Goal: Find contact information: Find contact information

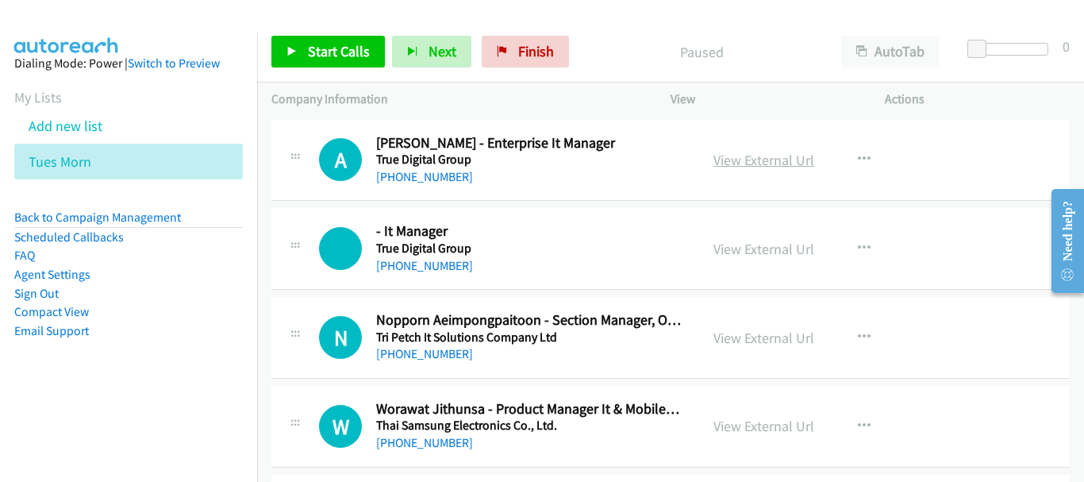
click at [769, 163] on link "View External Url" at bounding box center [764, 160] width 101 height 18
click at [449, 183] on link "[PHONE_NUMBER]" at bounding box center [424, 176] width 97 height 15
click at [722, 337] on link "View External Url" at bounding box center [764, 338] width 101 height 18
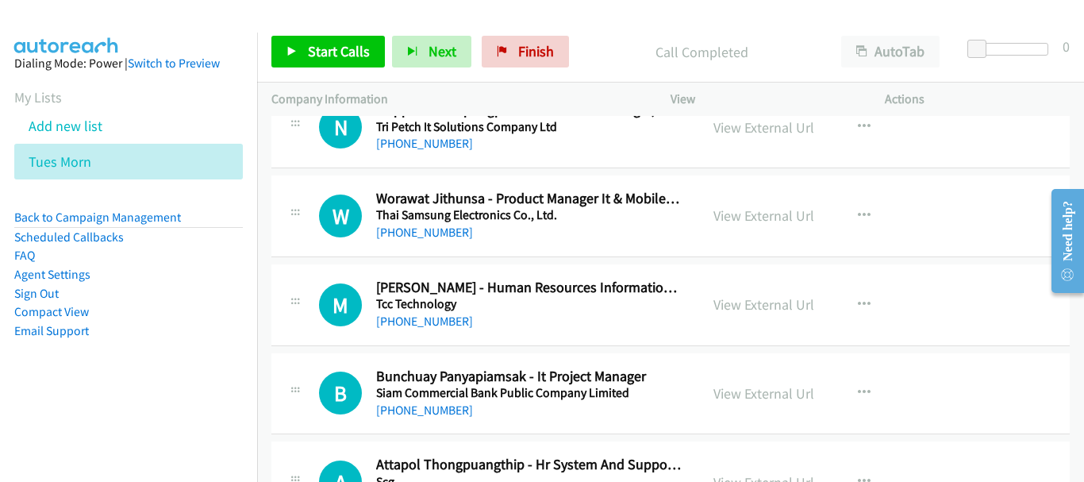
scroll to position [238, 0]
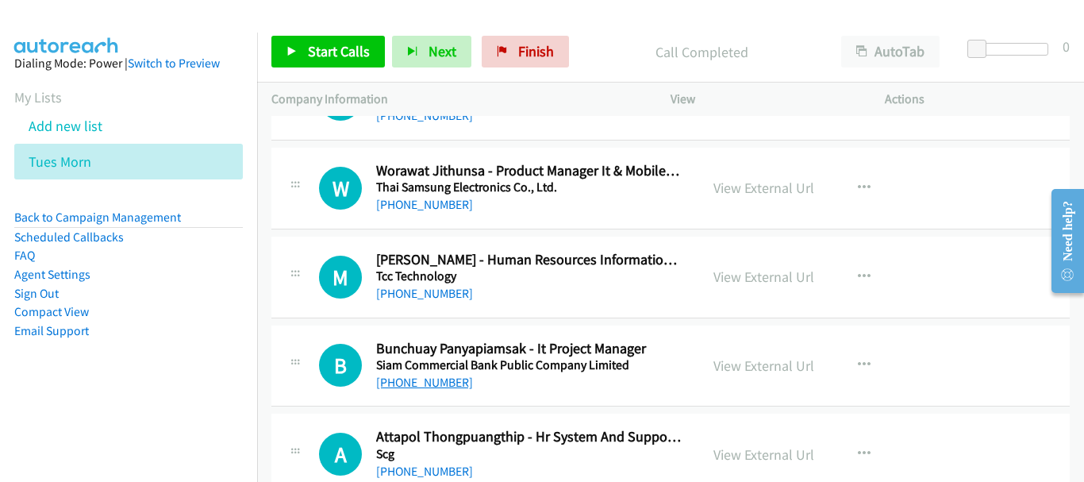
click at [431, 385] on link "[PHONE_NUMBER]" at bounding box center [424, 382] width 97 height 15
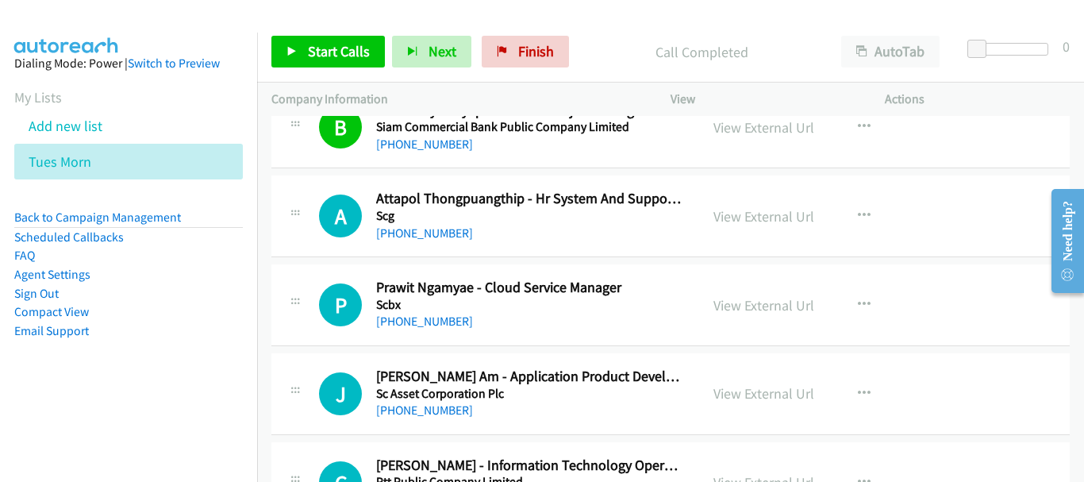
scroll to position [556, 0]
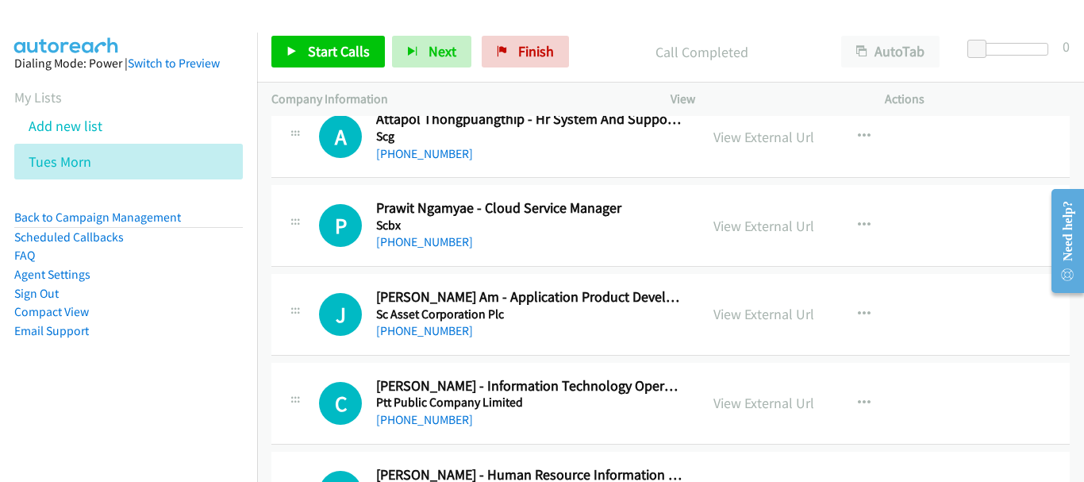
click at [458, 415] on div "[PHONE_NUMBER]" at bounding box center [529, 419] width 306 height 19
click at [434, 416] on link "[PHONE_NUMBER]" at bounding box center [424, 419] width 97 height 15
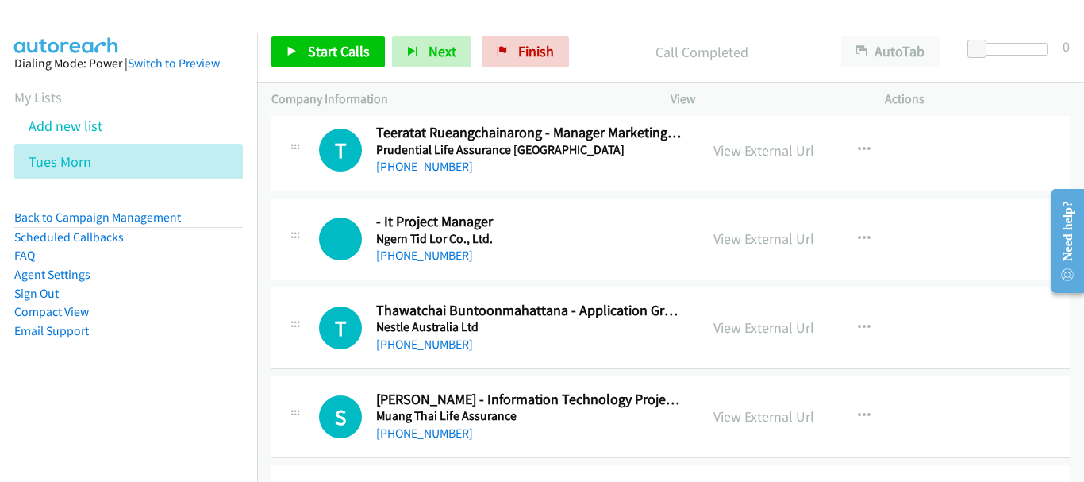
scroll to position [1111, 0]
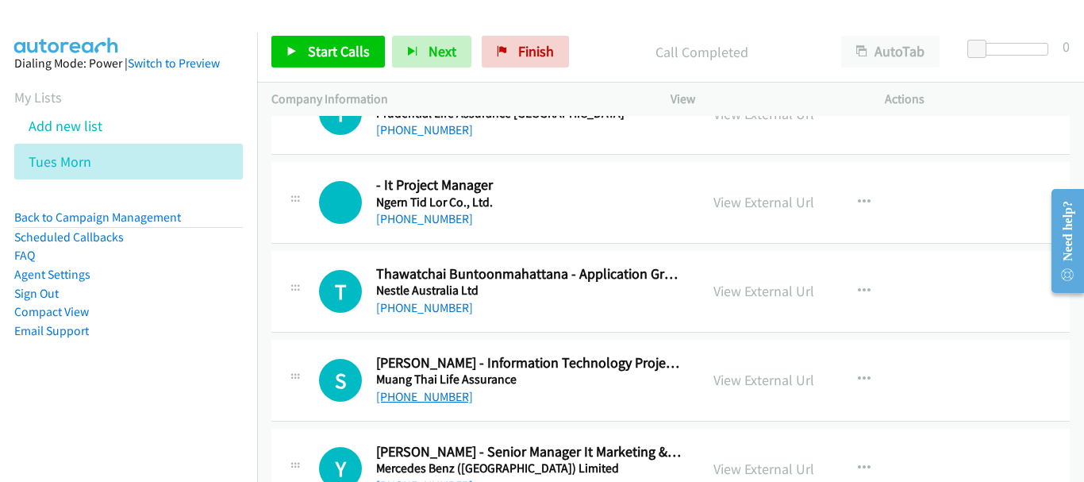
click at [414, 396] on link "[PHONE_NUMBER]" at bounding box center [424, 396] width 97 height 15
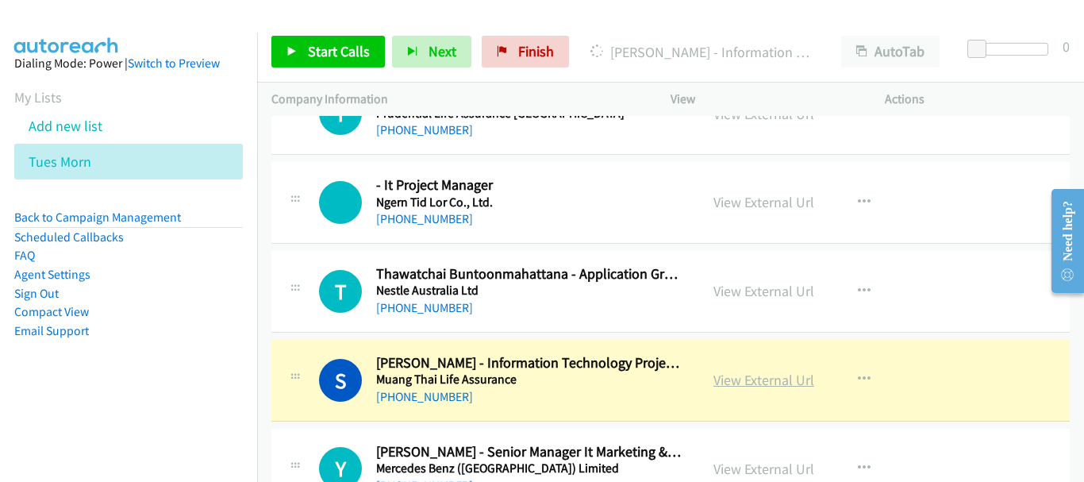
click at [796, 374] on link "View External Url" at bounding box center [764, 380] width 101 height 18
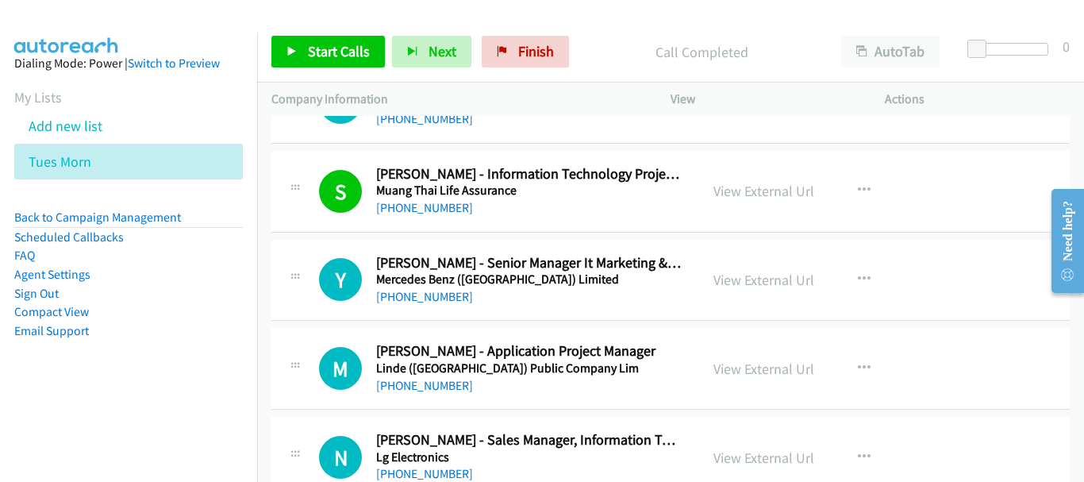
scroll to position [1350, 0]
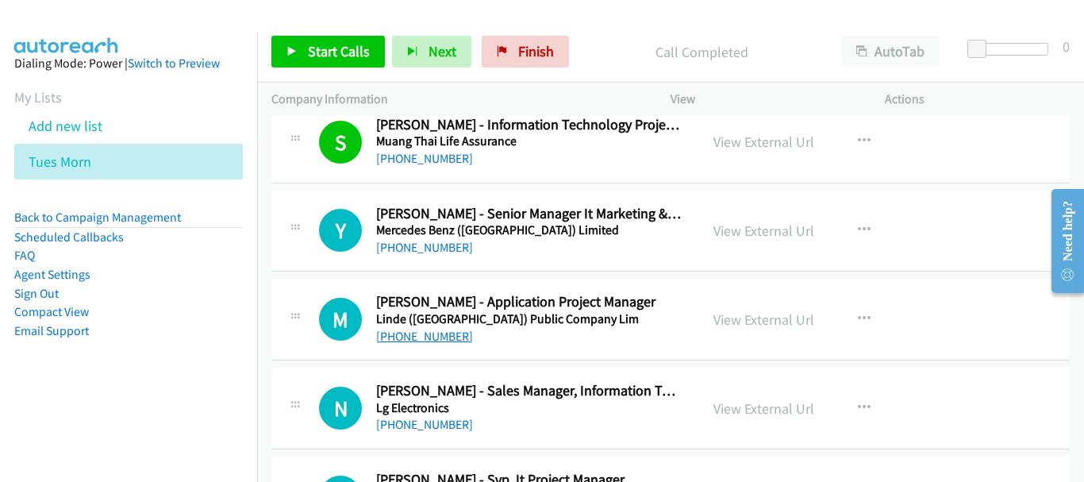
click at [445, 337] on link "[PHONE_NUMBER]" at bounding box center [424, 336] width 97 height 15
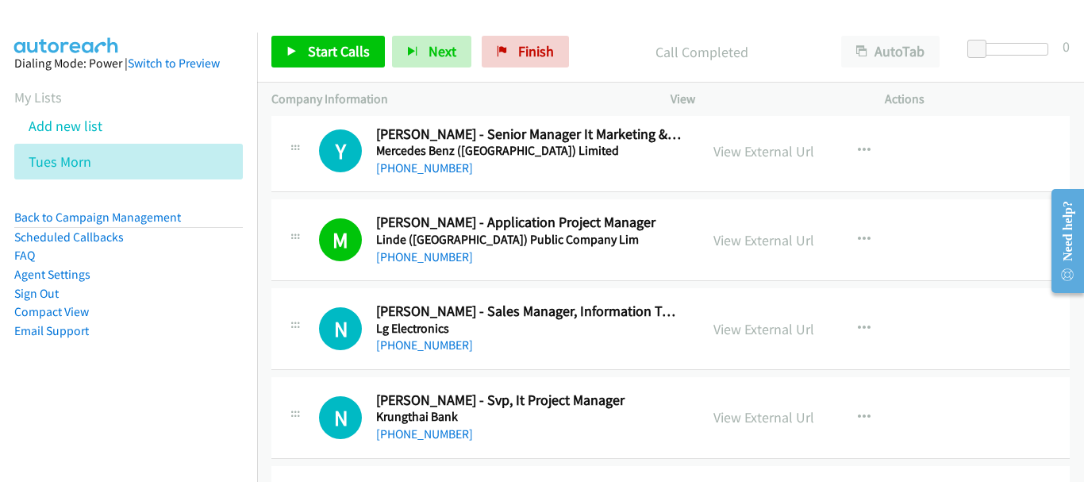
scroll to position [1508, 0]
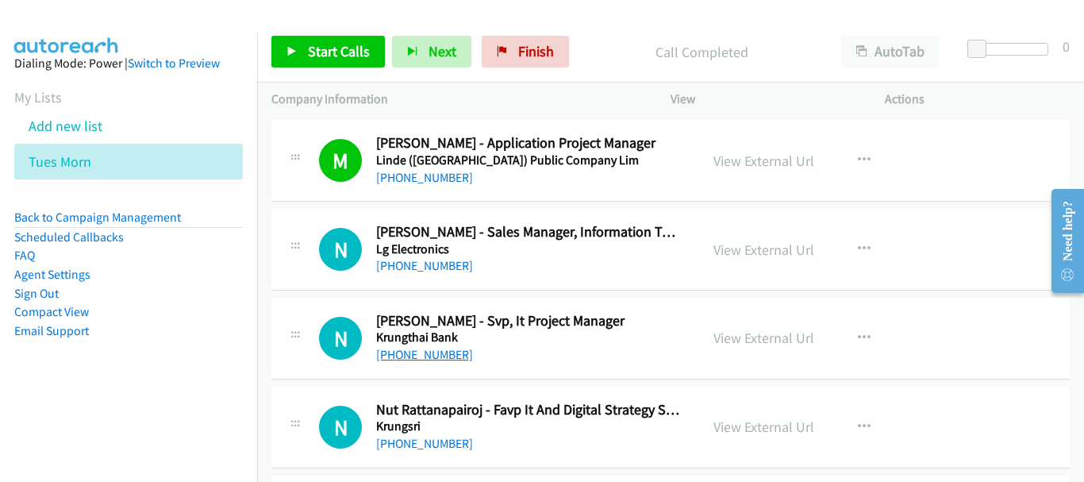
click at [433, 359] on link "[PHONE_NUMBER]" at bounding box center [424, 354] width 97 height 15
click at [756, 337] on link "View External Url" at bounding box center [764, 338] width 101 height 18
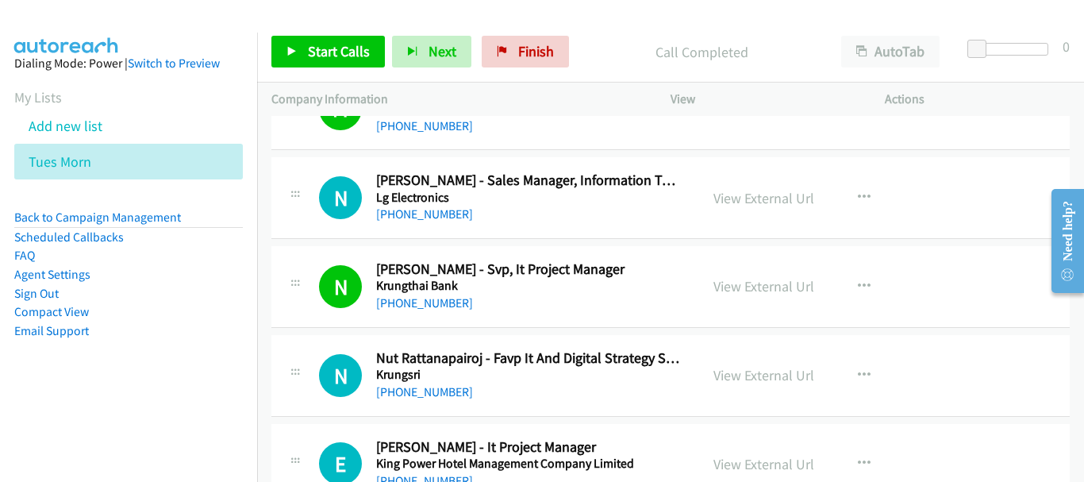
scroll to position [1588, 0]
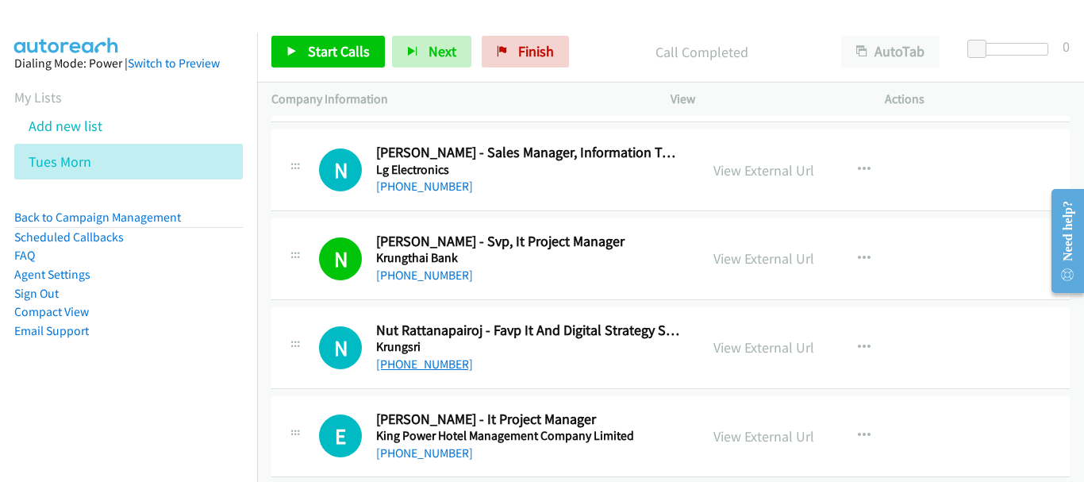
click at [430, 357] on link "[PHONE_NUMBER]" at bounding box center [424, 363] width 97 height 15
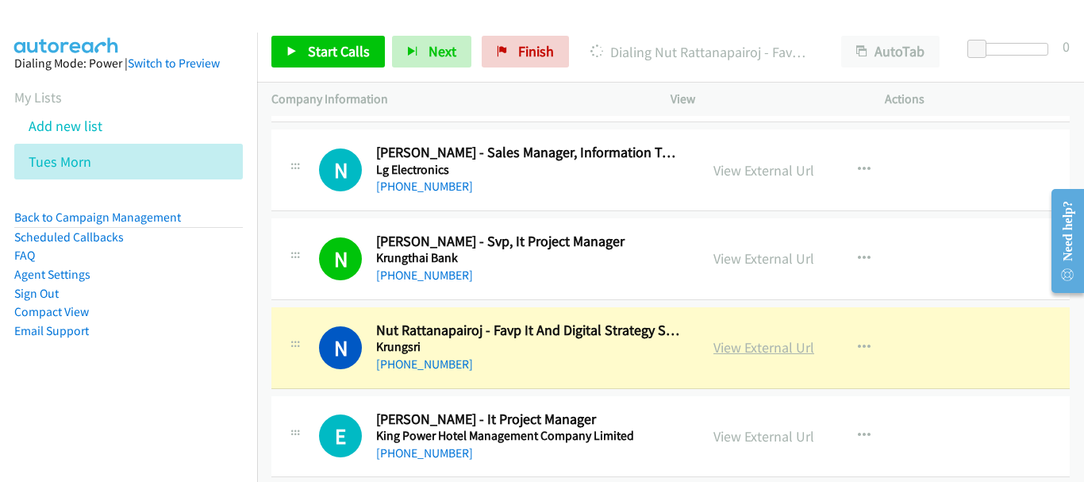
click at [735, 350] on link "View External Url" at bounding box center [764, 347] width 101 height 18
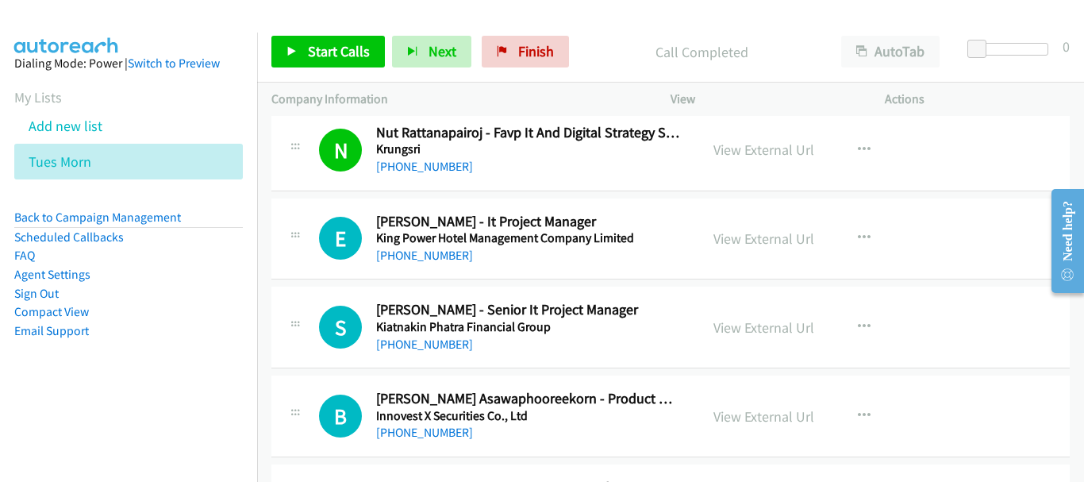
scroll to position [1747, 0]
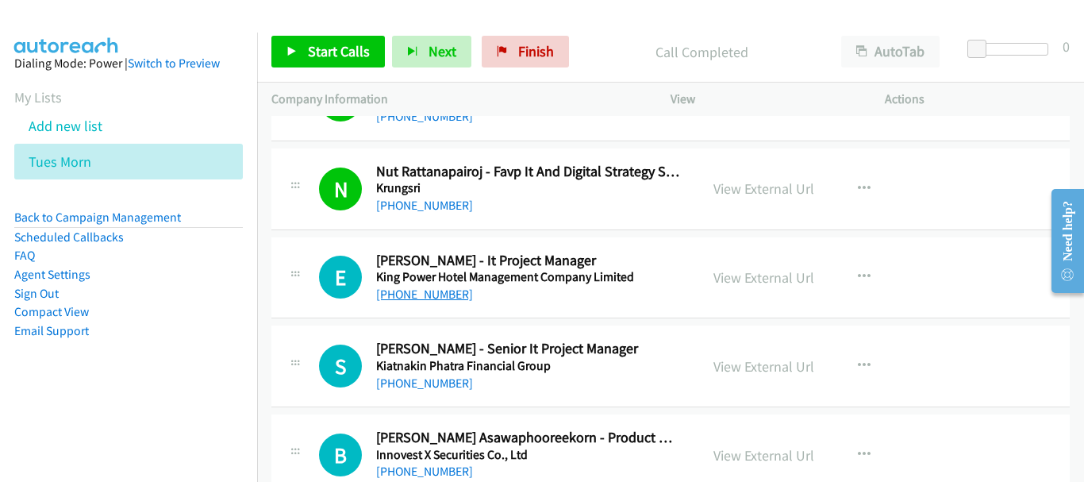
click at [455, 291] on link "[PHONE_NUMBER]" at bounding box center [424, 294] width 97 height 15
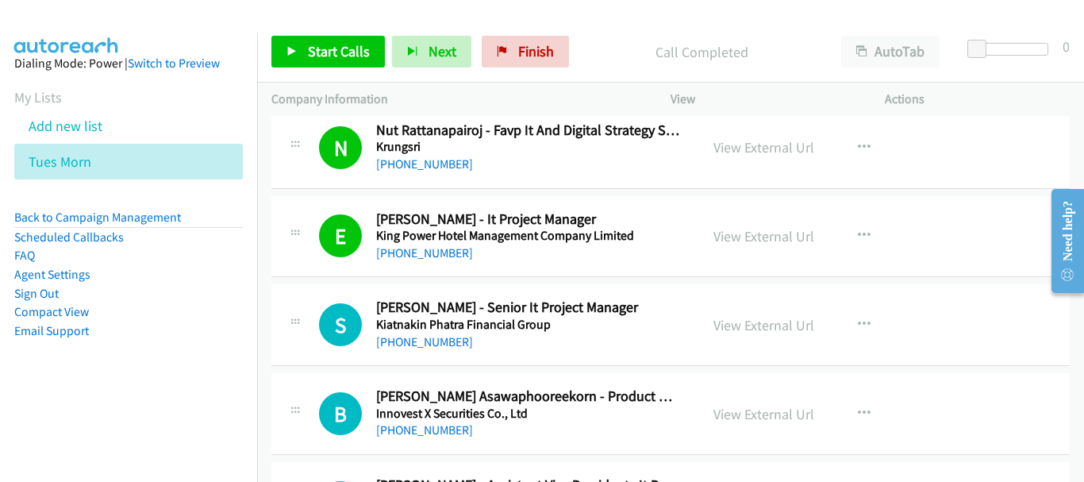
scroll to position [1826, 0]
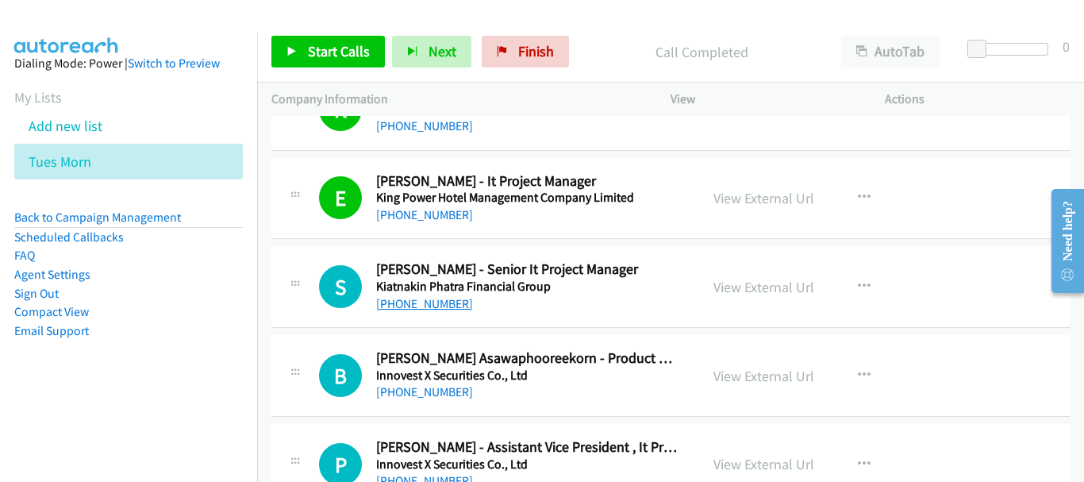
click at [434, 306] on link "[PHONE_NUMBER]" at bounding box center [424, 303] width 97 height 15
click at [726, 379] on link "View External Url" at bounding box center [764, 376] width 101 height 18
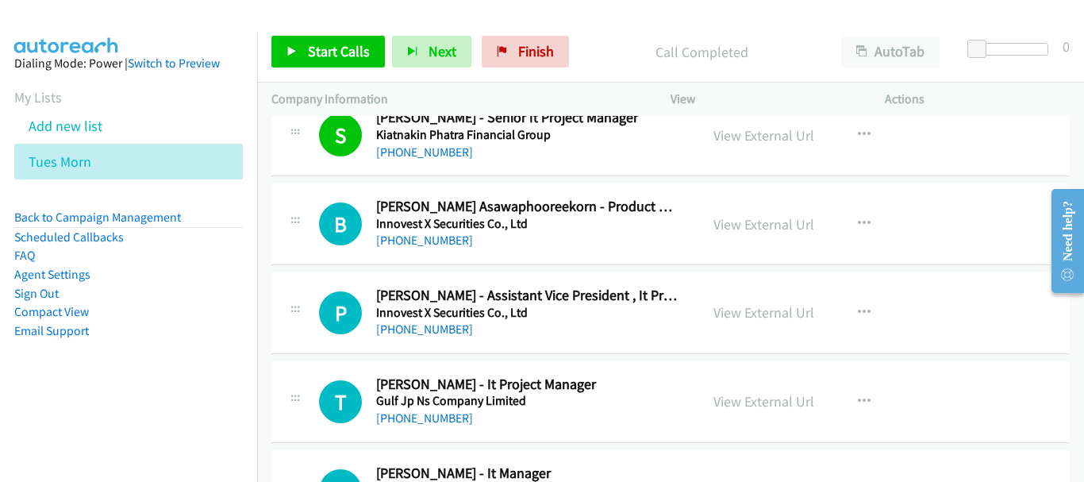
scroll to position [1985, 0]
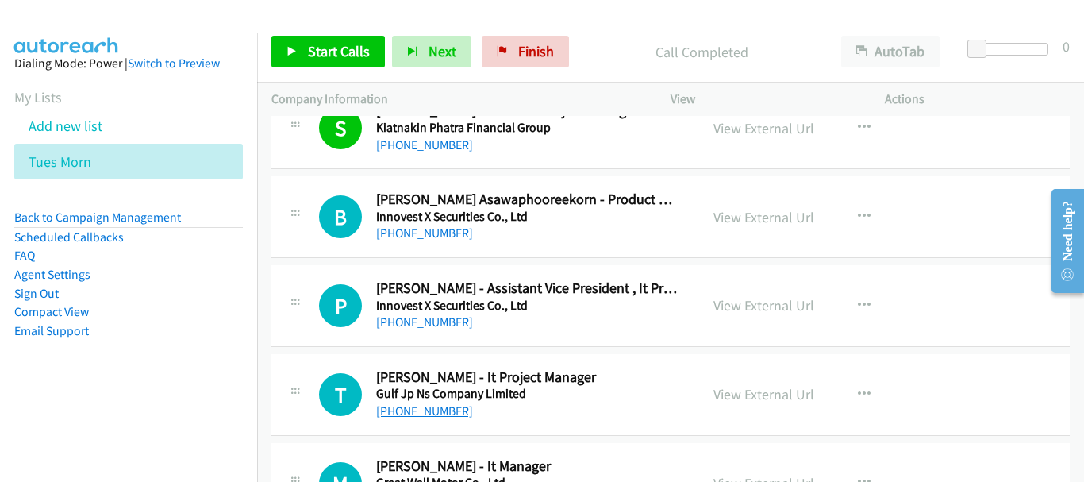
click at [406, 410] on link "[PHONE_NUMBER]" at bounding box center [424, 410] width 97 height 15
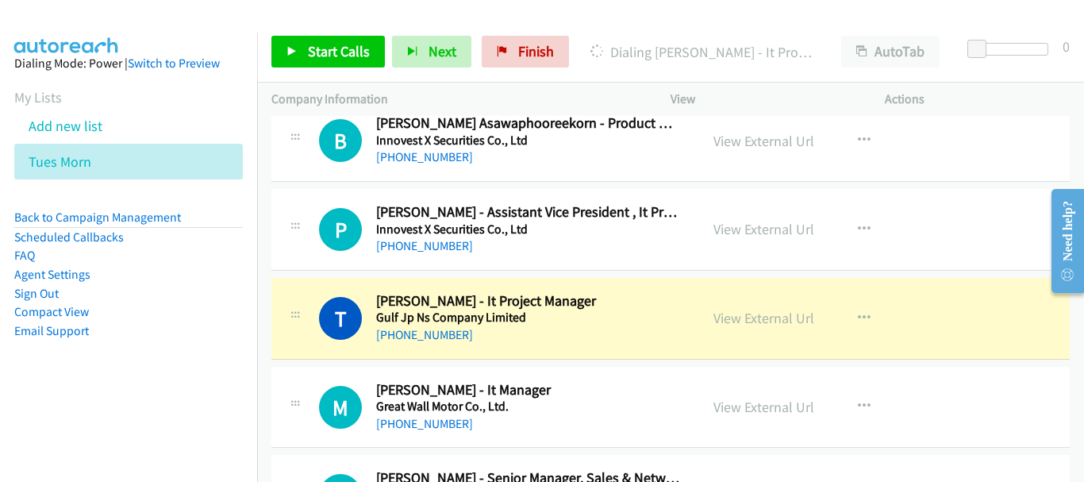
scroll to position [2144, 0]
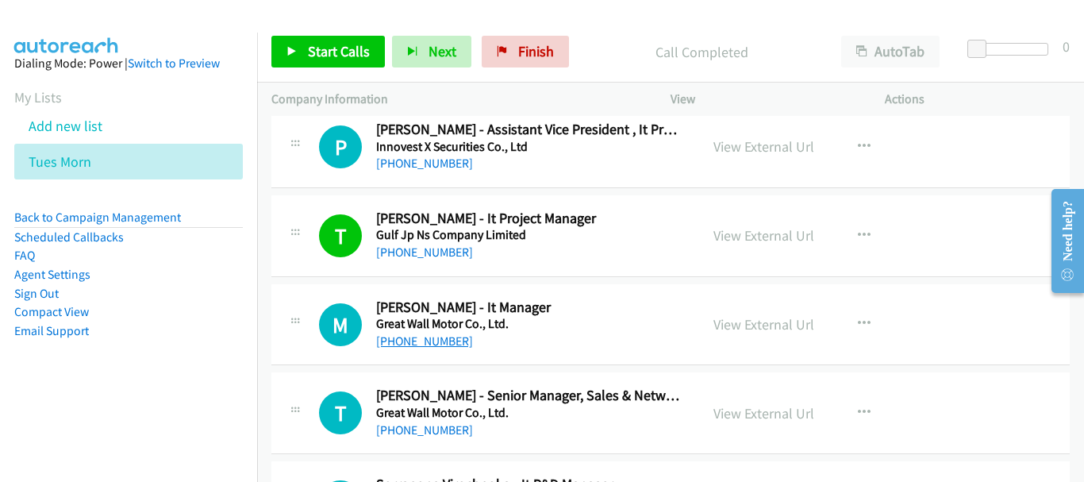
click at [435, 338] on link "[PHONE_NUMBER]" at bounding box center [424, 340] width 97 height 15
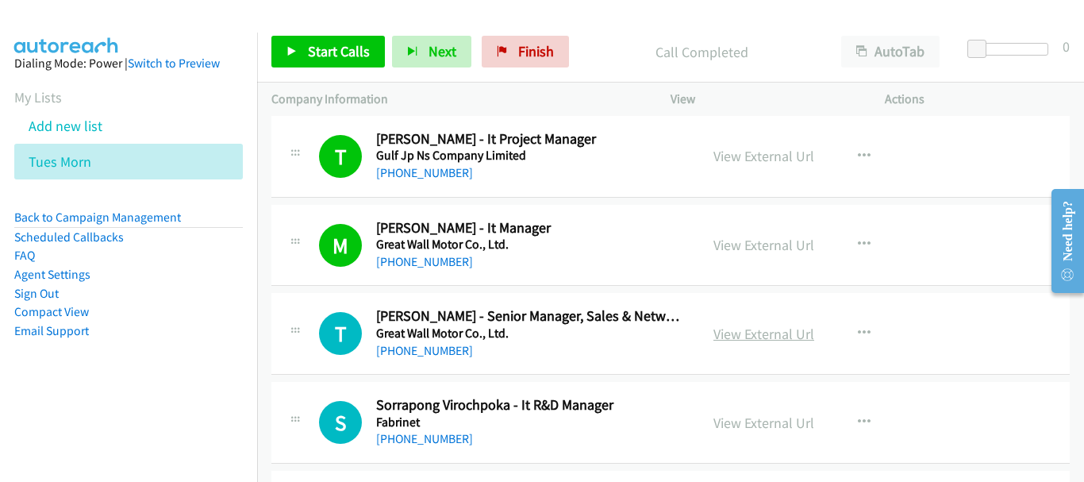
click at [725, 335] on link "View External Url" at bounding box center [764, 334] width 101 height 18
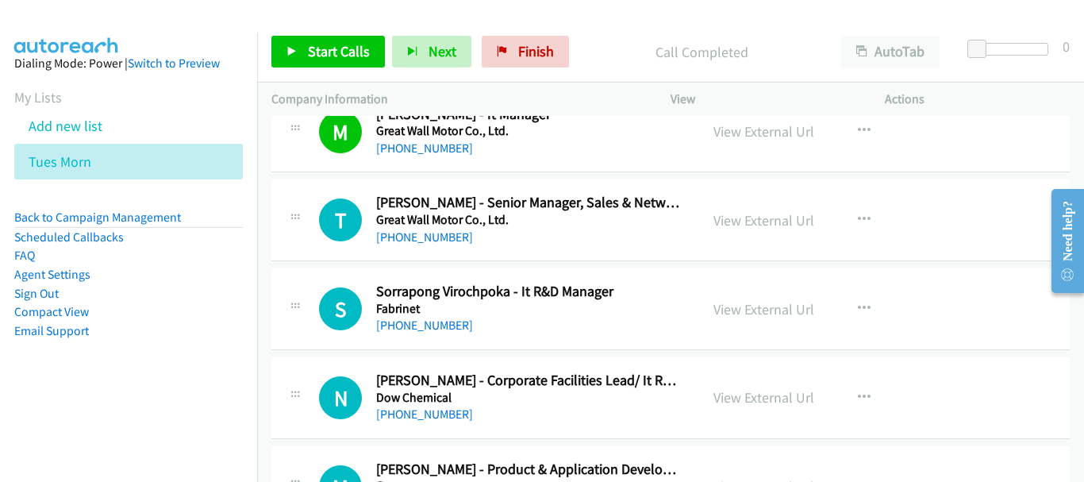
scroll to position [2382, 0]
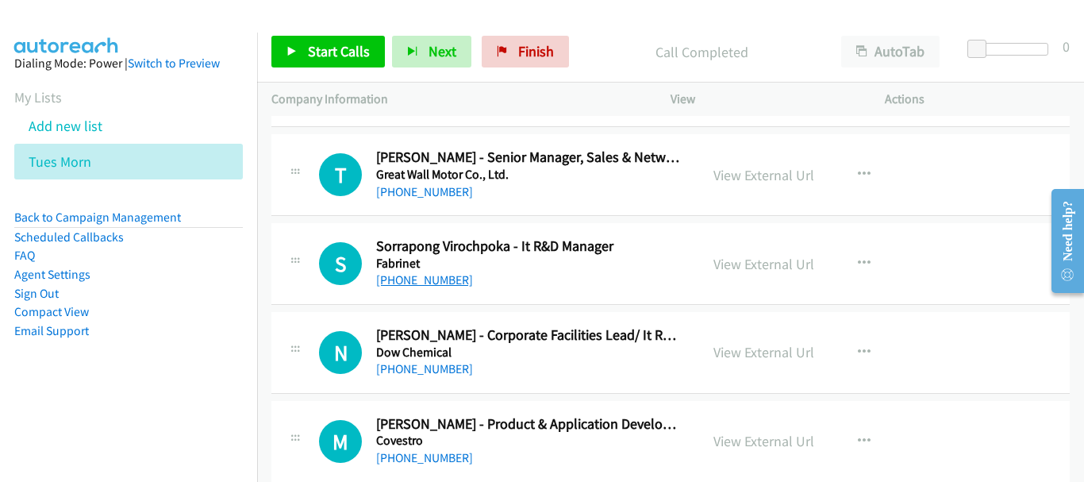
click at [446, 275] on link "[PHONE_NUMBER]" at bounding box center [424, 279] width 97 height 15
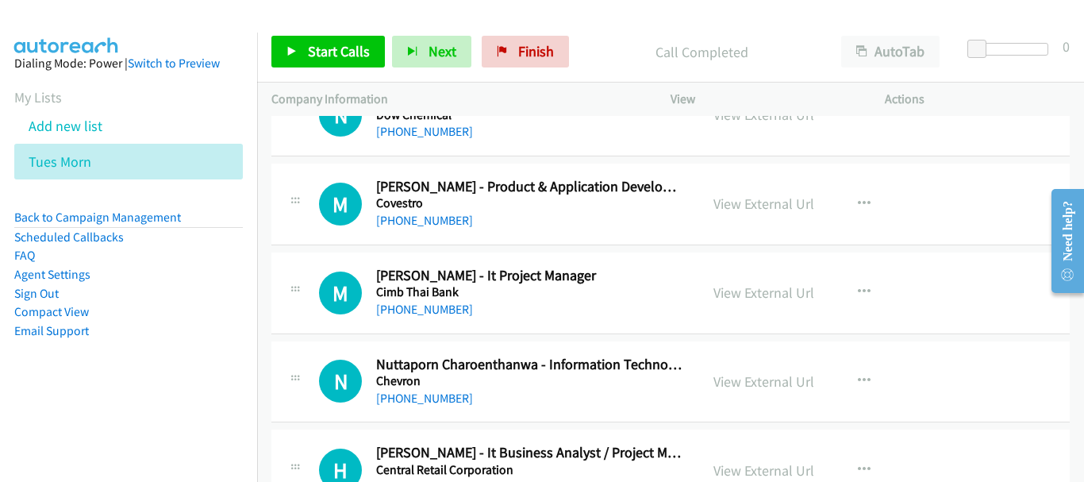
scroll to position [2620, 0]
click at [448, 309] on link "[PHONE_NUMBER]" at bounding box center [424, 308] width 97 height 15
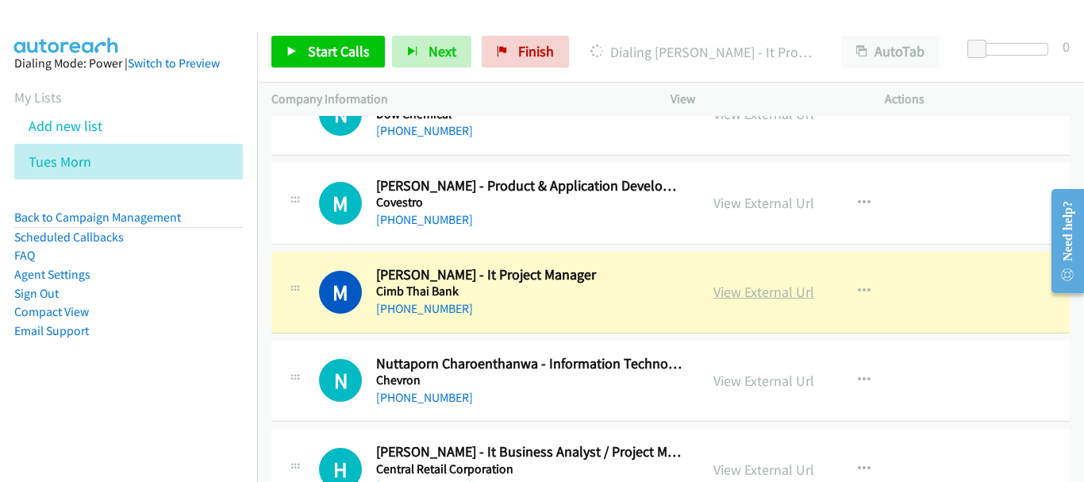
click at [768, 295] on link "View External Url" at bounding box center [764, 292] width 101 height 18
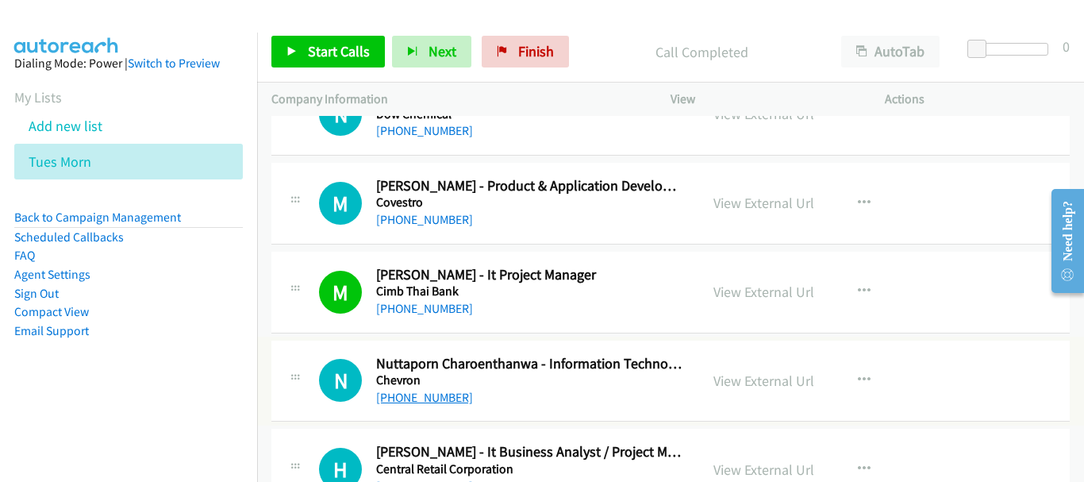
click at [444, 395] on link "[PHONE_NUMBER]" at bounding box center [424, 397] width 97 height 15
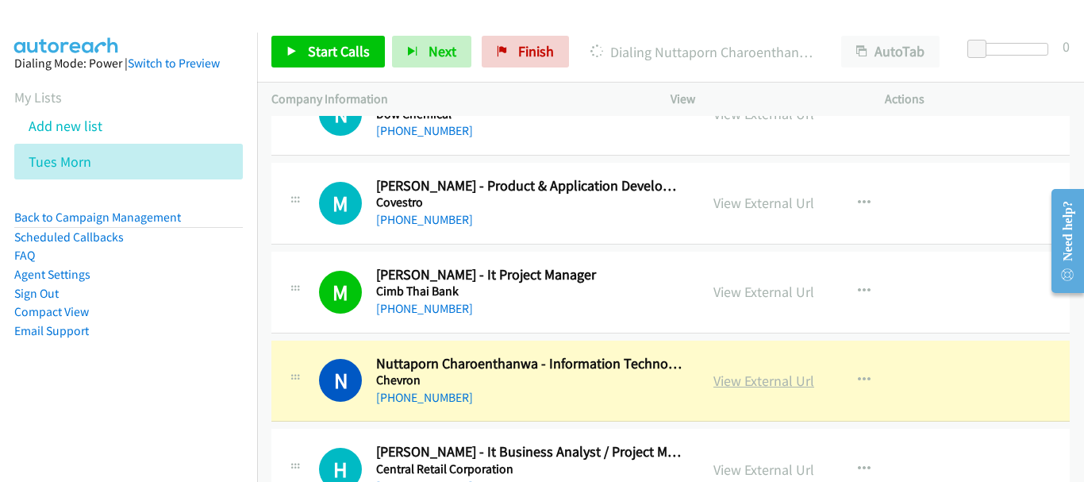
click at [728, 381] on link "View External Url" at bounding box center [764, 381] width 101 height 18
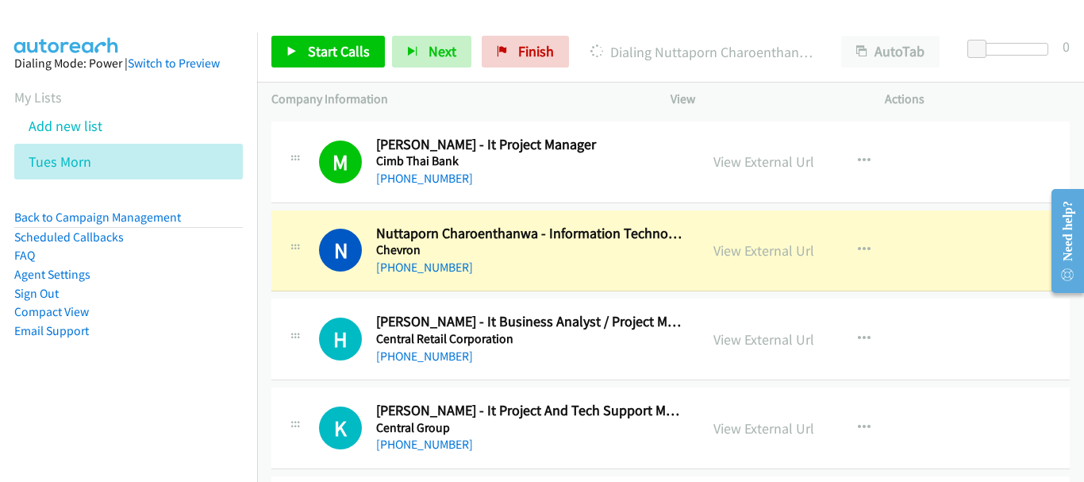
scroll to position [2779, 0]
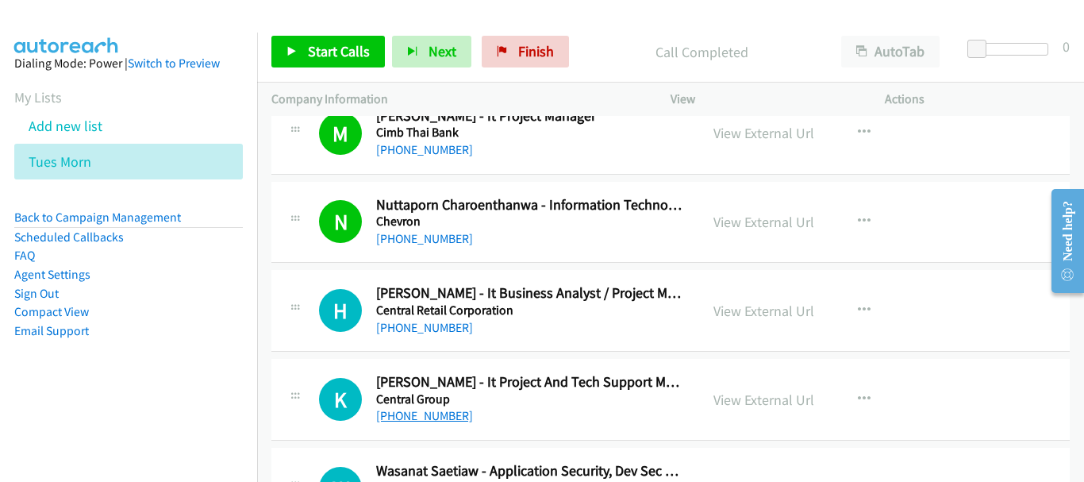
click at [414, 418] on link "[PHONE_NUMBER]" at bounding box center [424, 415] width 97 height 15
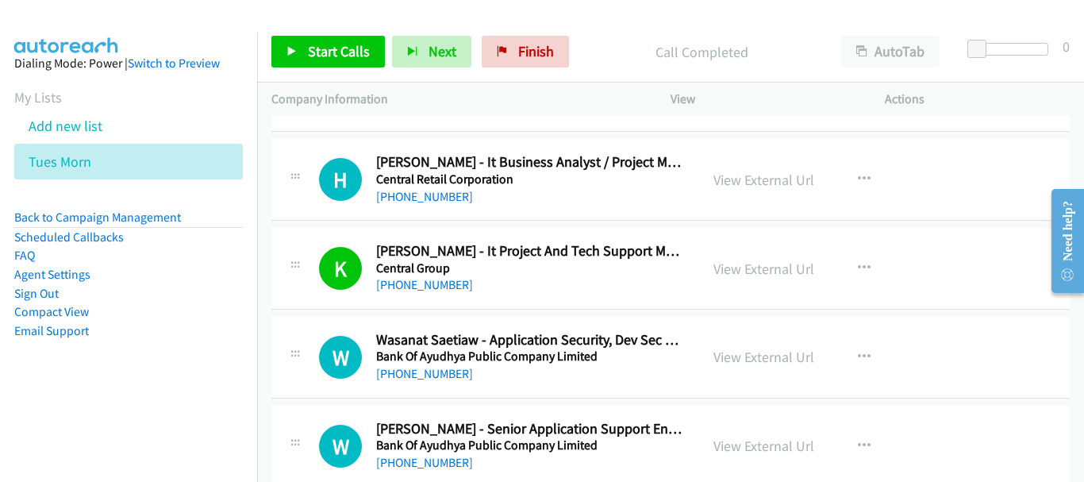
scroll to position [2938, 0]
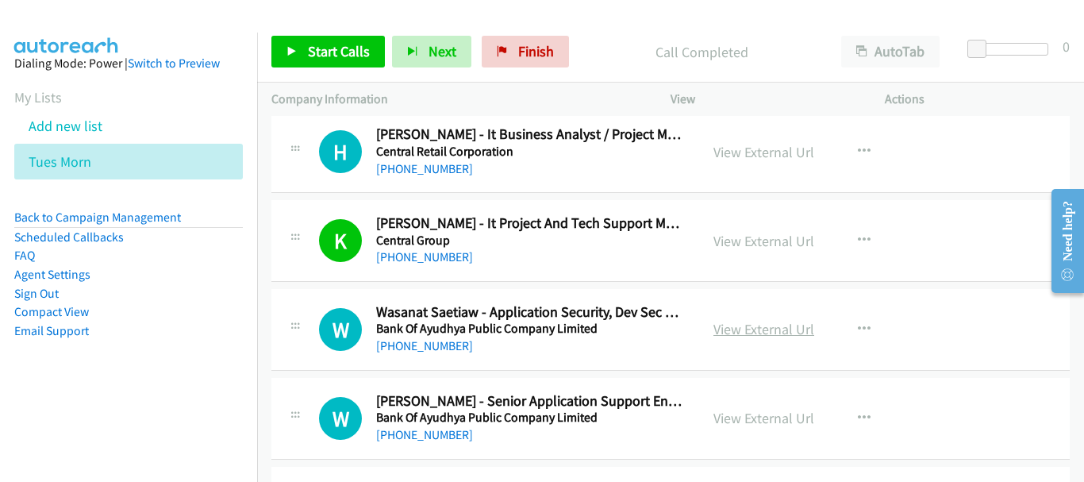
click at [767, 326] on link "View External Url" at bounding box center [764, 329] width 101 height 18
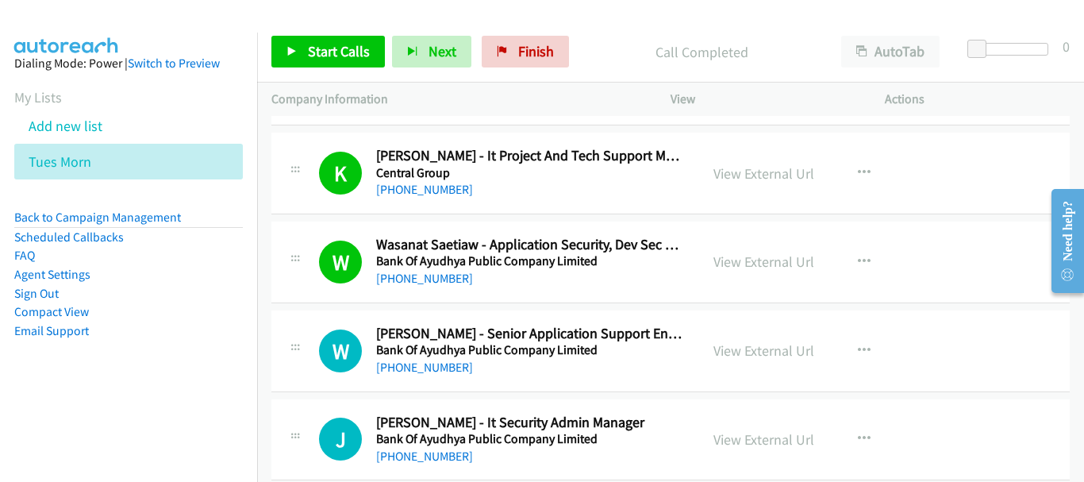
scroll to position [3096, 0]
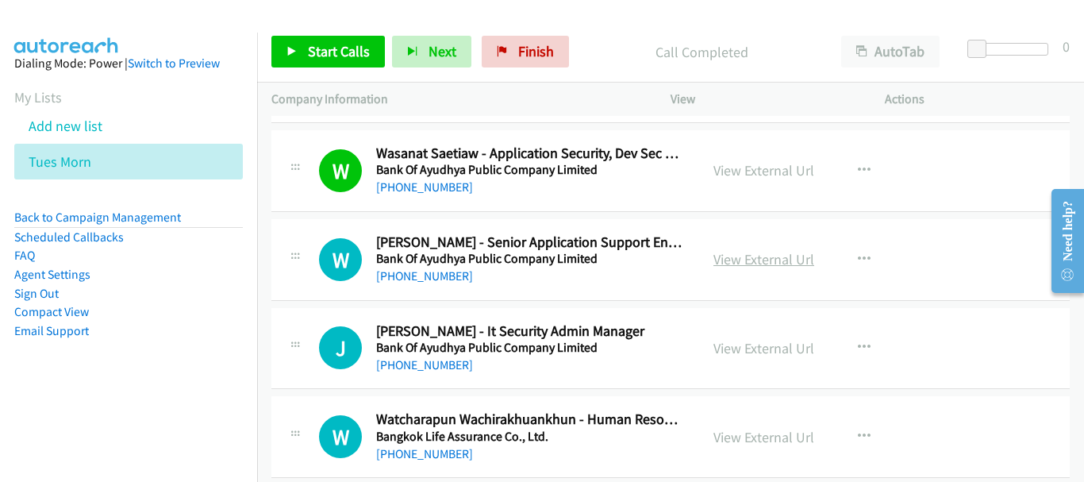
click at [774, 254] on link "View External Url" at bounding box center [764, 259] width 101 height 18
click at [728, 256] on link "View External Url" at bounding box center [764, 259] width 101 height 18
click at [403, 275] on link "[PHONE_NUMBER]" at bounding box center [424, 275] width 97 height 15
click at [445, 371] on link "[PHONE_NUMBER]" at bounding box center [424, 364] width 97 height 15
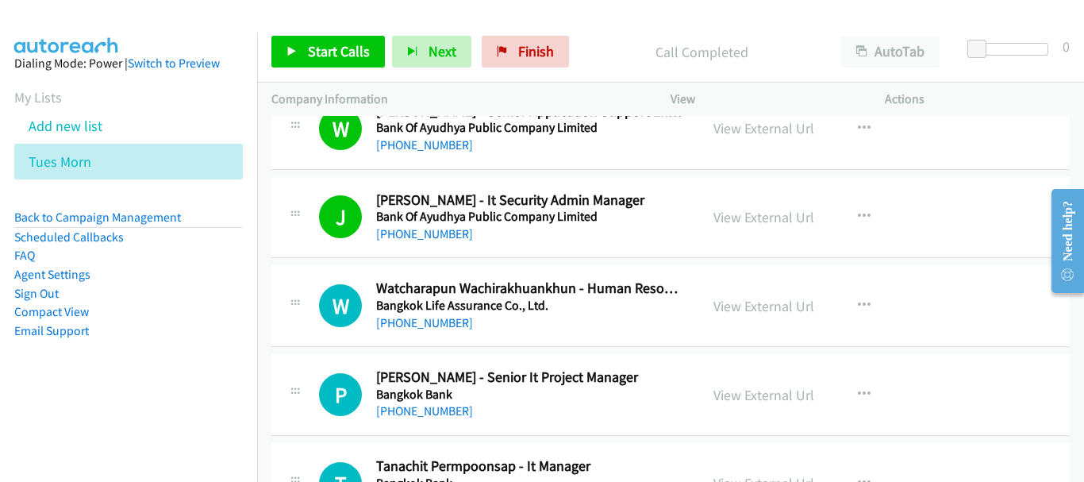
scroll to position [3255, 0]
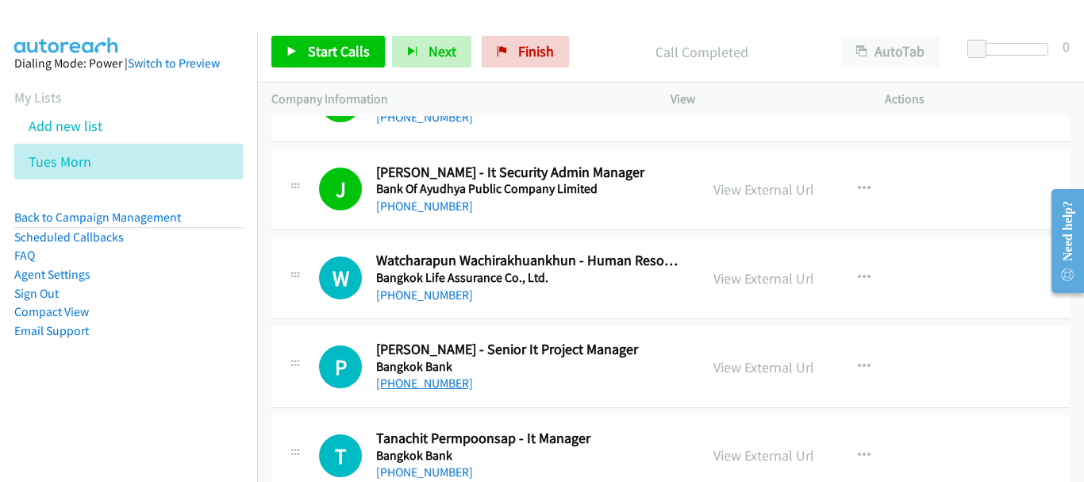
click at [447, 383] on link "[PHONE_NUMBER]" at bounding box center [424, 383] width 97 height 15
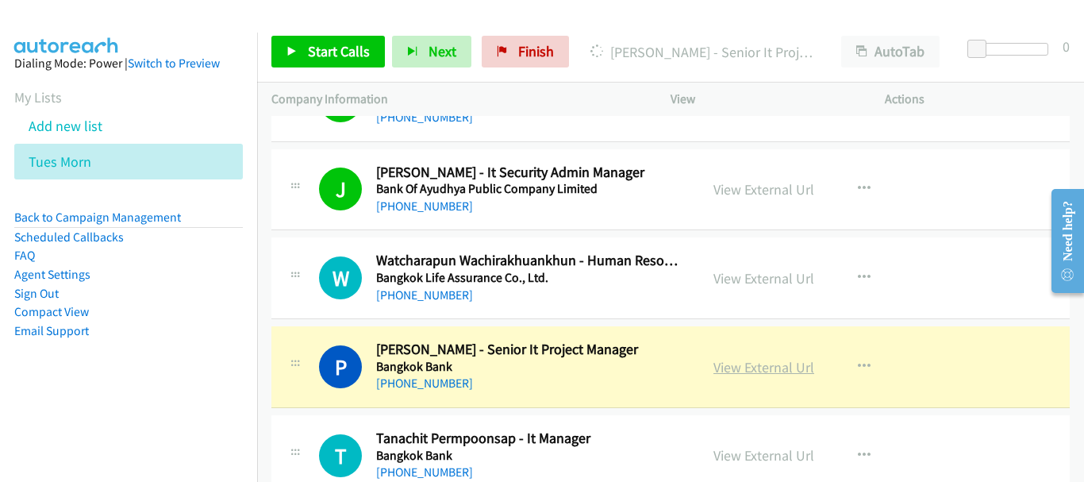
click at [744, 368] on link "View External Url" at bounding box center [764, 367] width 101 height 18
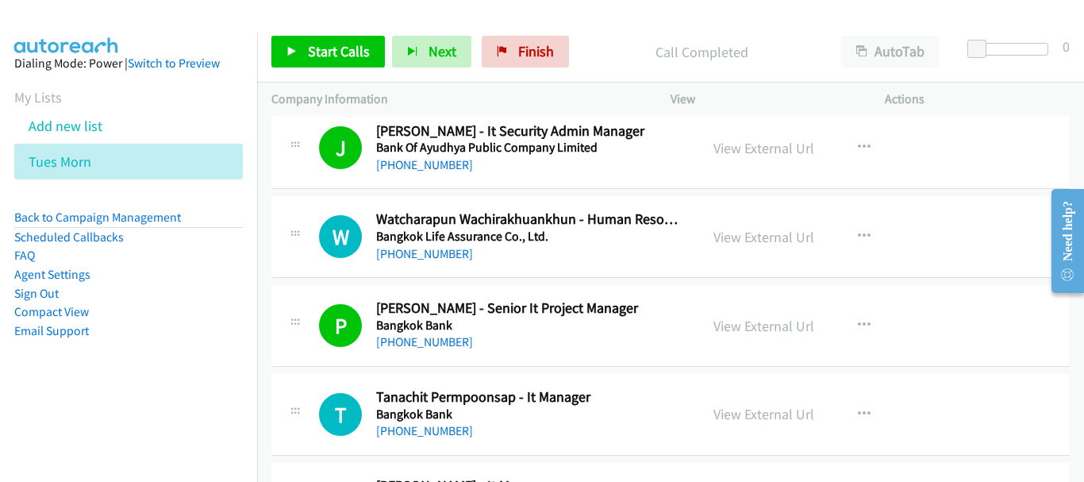
scroll to position [3334, 0]
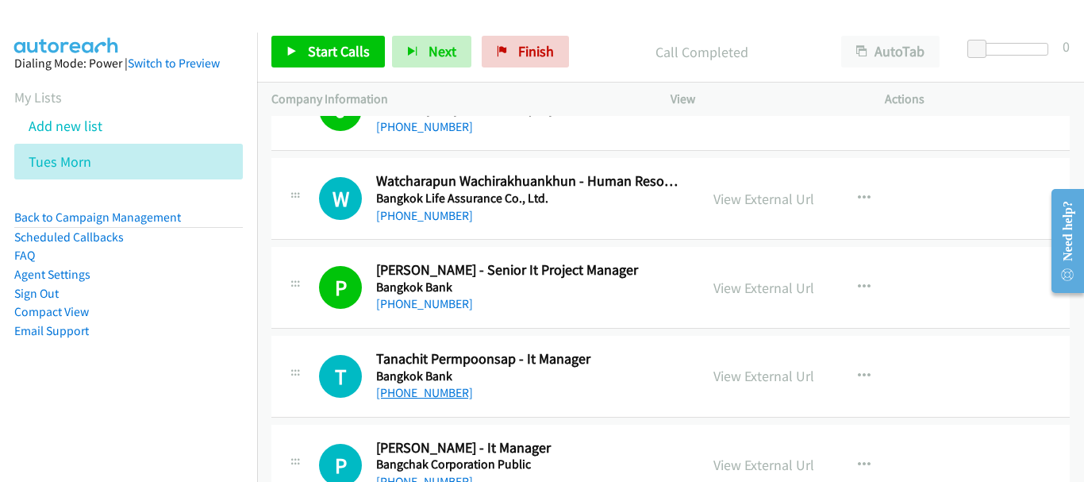
click at [422, 389] on link "[PHONE_NUMBER]" at bounding box center [424, 392] width 97 height 15
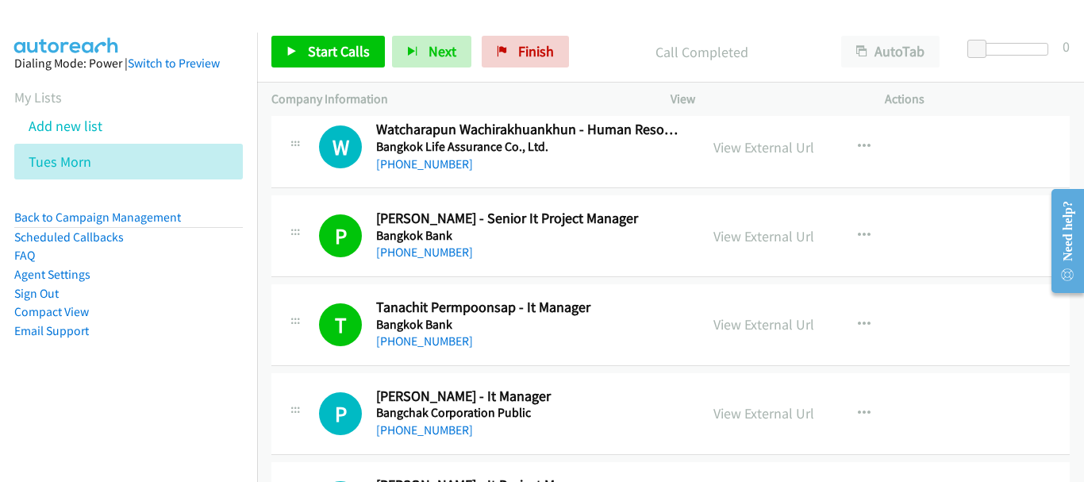
scroll to position [3414, 0]
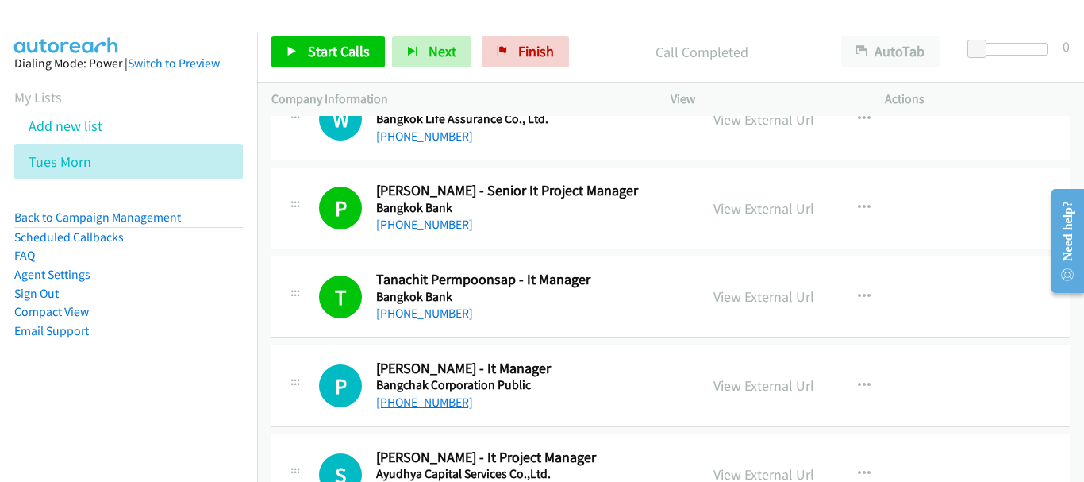
click at [442, 407] on link "[PHONE_NUMBER]" at bounding box center [424, 402] width 97 height 15
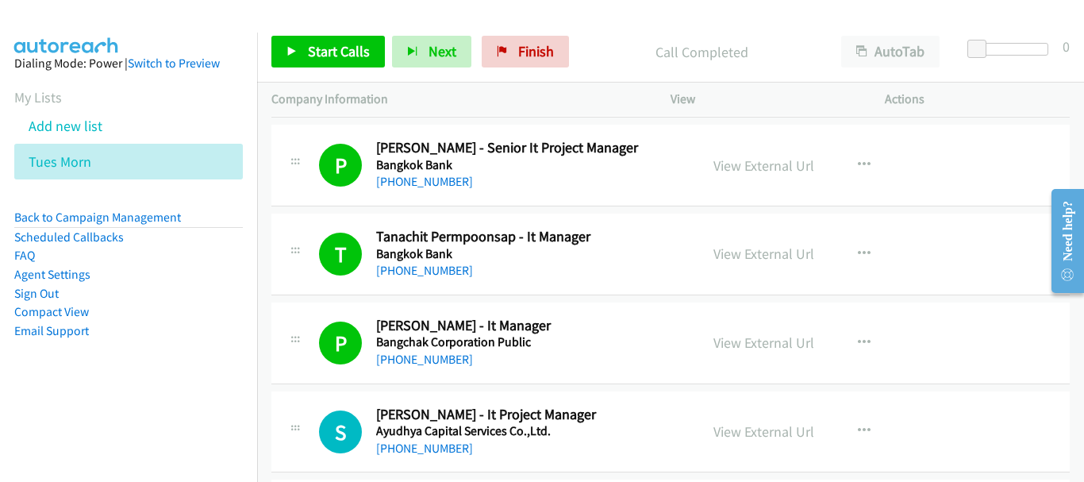
scroll to position [3493, 0]
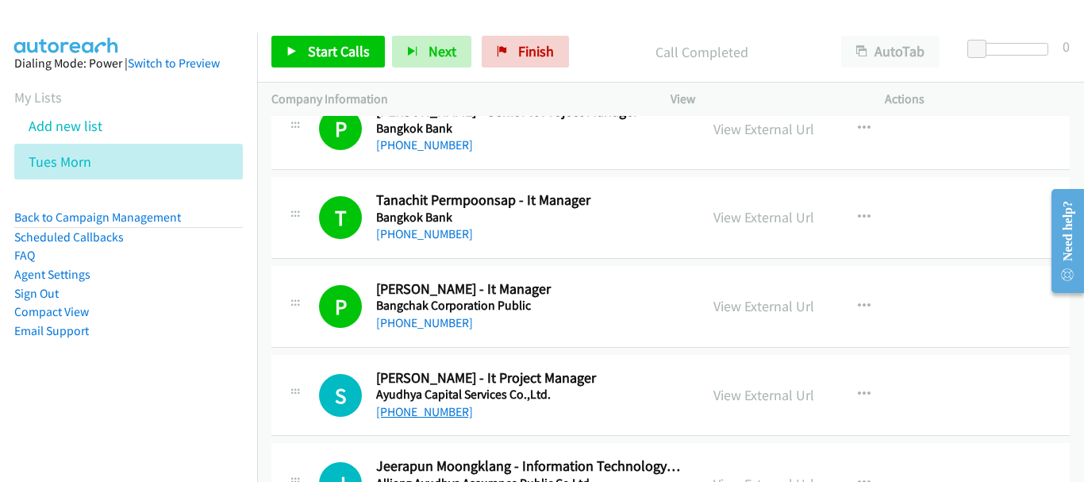
click at [443, 407] on link "[PHONE_NUMBER]" at bounding box center [424, 411] width 97 height 15
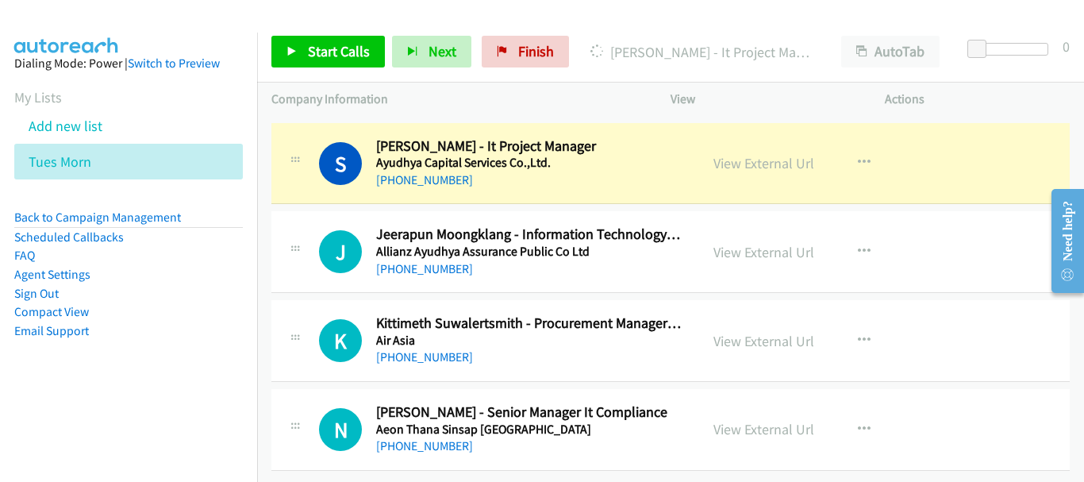
scroll to position [3737, 0]
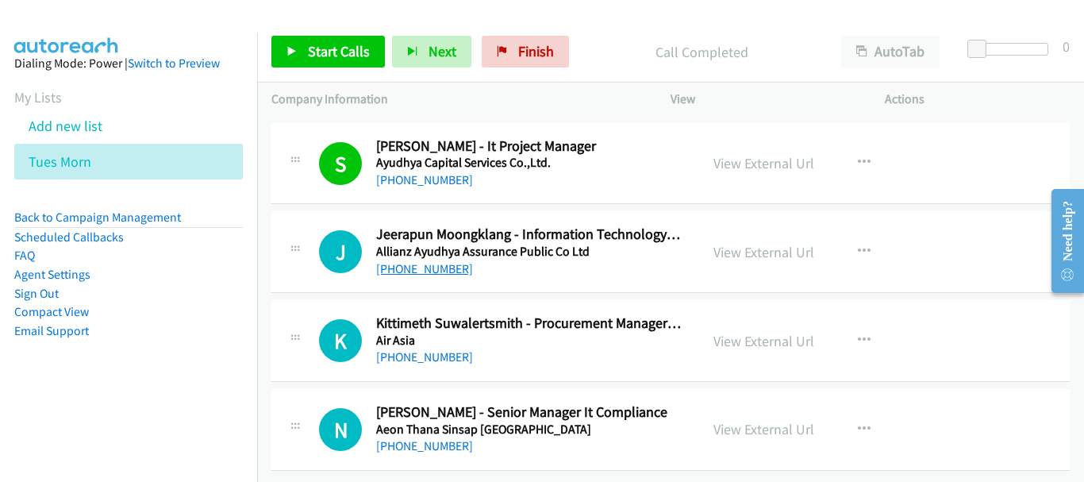
click at [429, 261] on link "[PHONE_NUMBER]" at bounding box center [424, 268] width 97 height 15
click at [407, 438] on link "[PHONE_NUMBER]" at bounding box center [424, 445] width 97 height 15
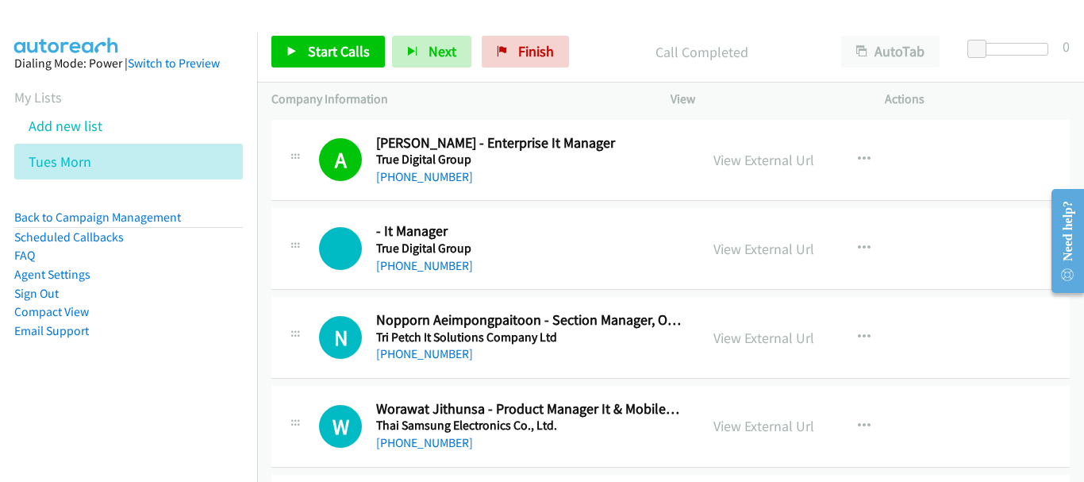
scroll to position [826, 0]
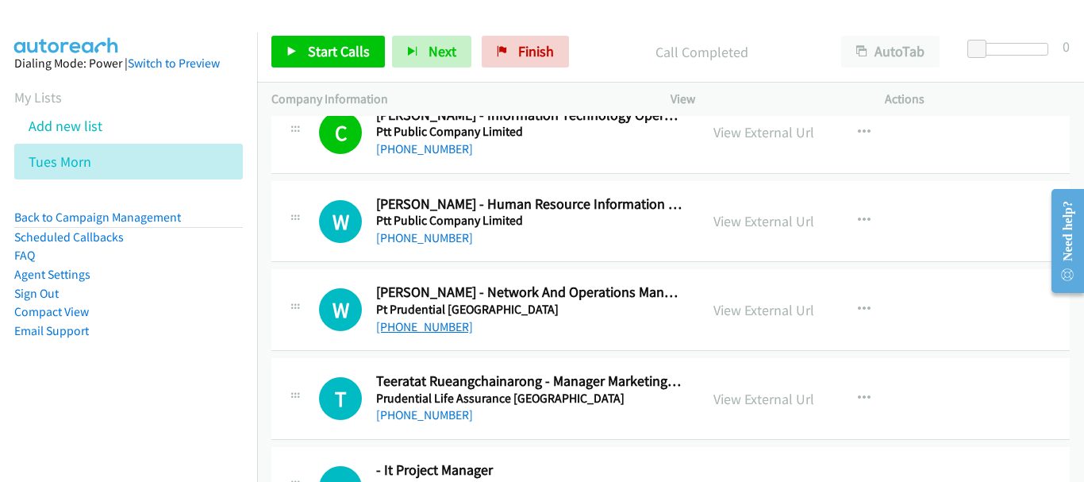
click at [421, 321] on link "[PHONE_NUMBER]" at bounding box center [424, 326] width 97 height 15
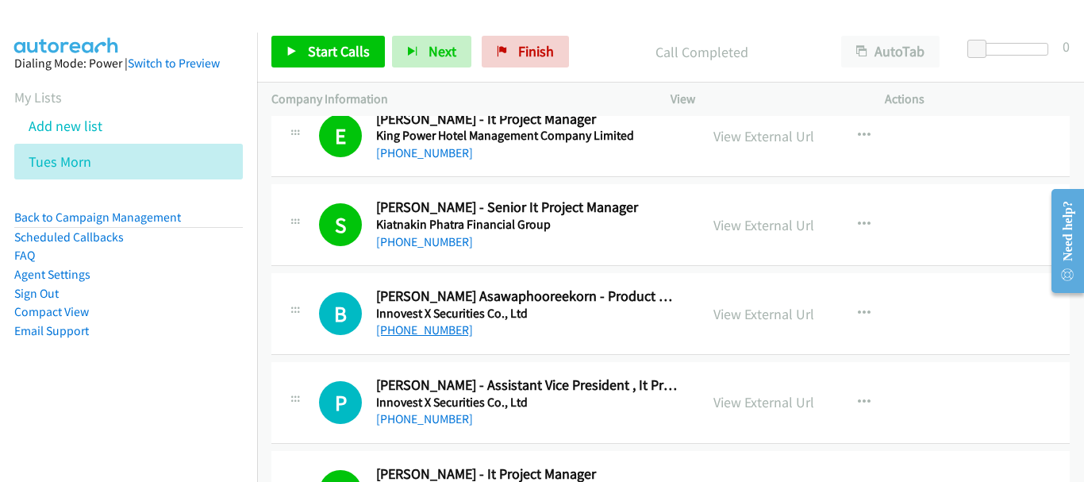
scroll to position [1915, 0]
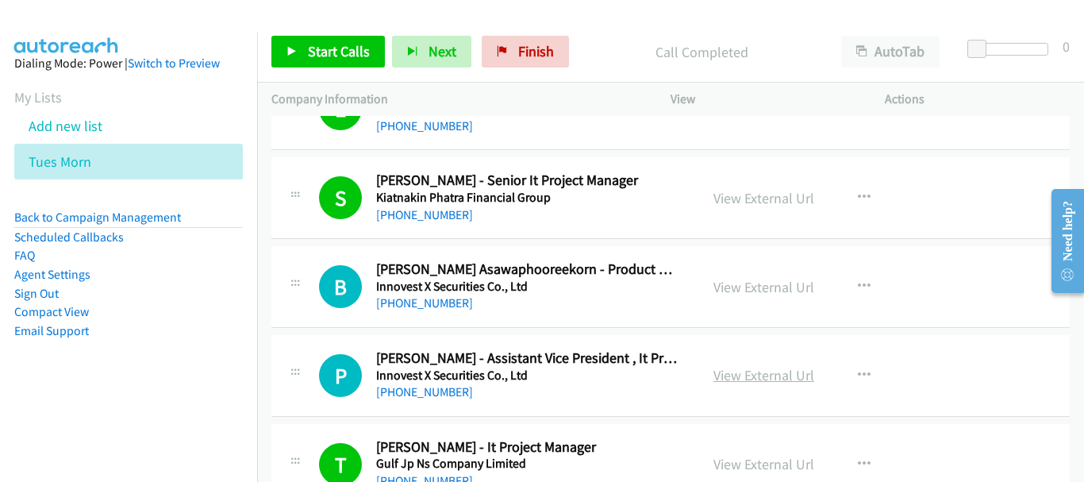
click at [739, 381] on link "View External Url" at bounding box center [764, 375] width 101 height 18
click at [399, 402] on div "P Callback Scheduled [PERSON_NAME] - Assistant Vice President , It Project Mana…" at bounding box center [671, 376] width 799 height 82
click at [400, 391] on link "[PHONE_NUMBER]" at bounding box center [424, 391] width 97 height 15
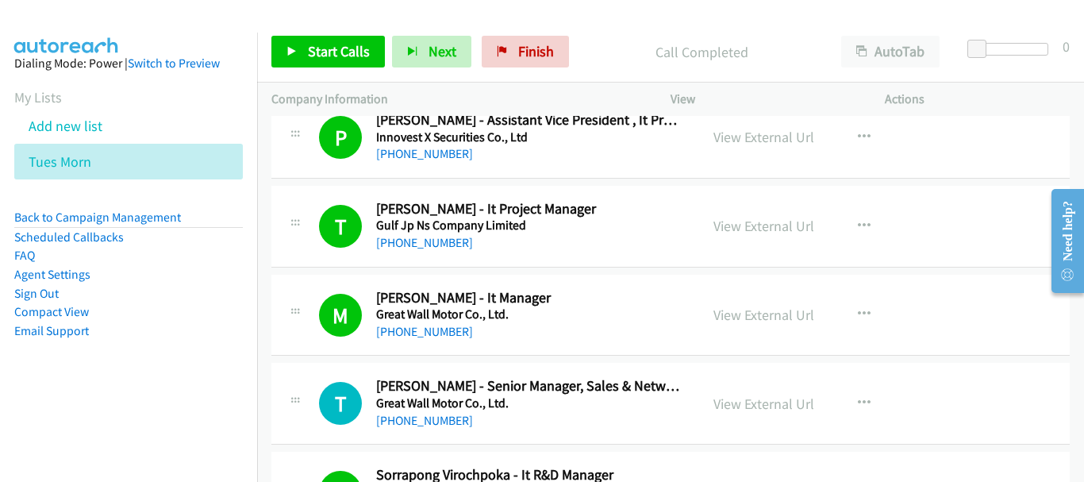
scroll to position [2233, 0]
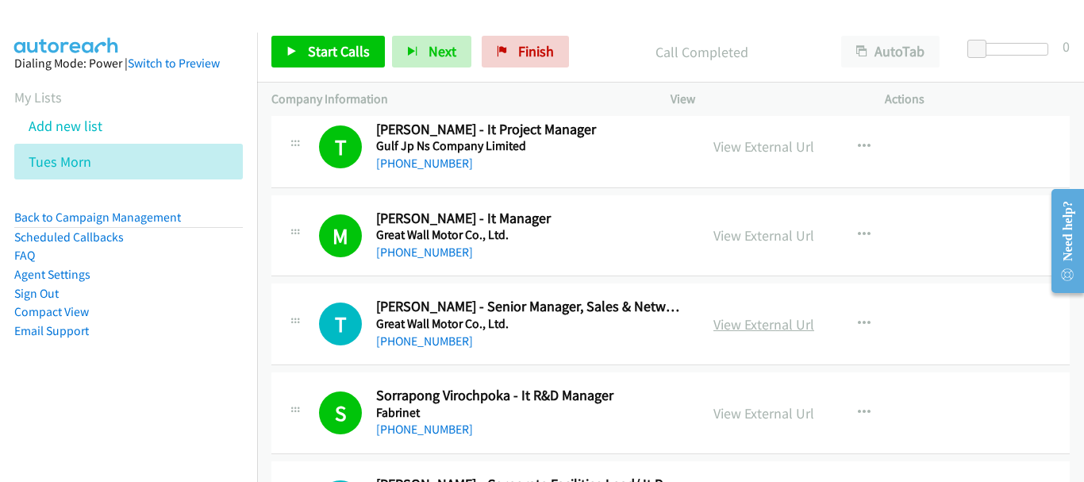
click at [714, 318] on link "View External Url" at bounding box center [764, 324] width 101 height 18
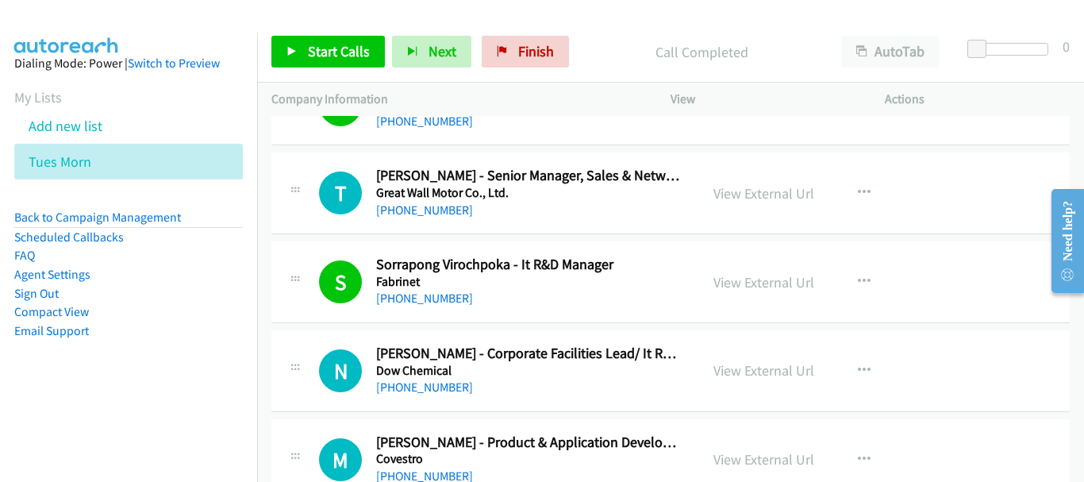
scroll to position [2391, 0]
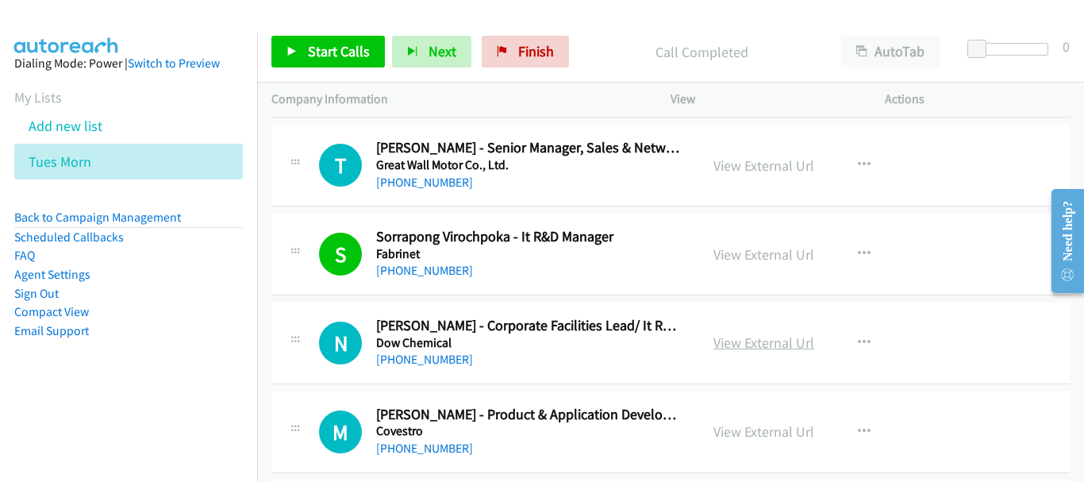
click at [726, 342] on link "View External Url" at bounding box center [764, 342] width 101 height 18
